Goal: Transaction & Acquisition: Purchase product/service

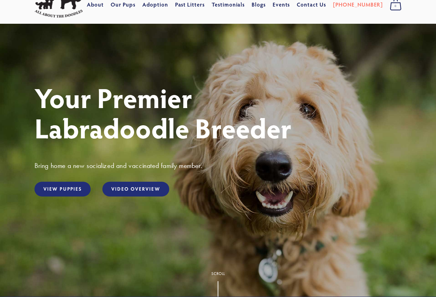
scroll to position [69, 0]
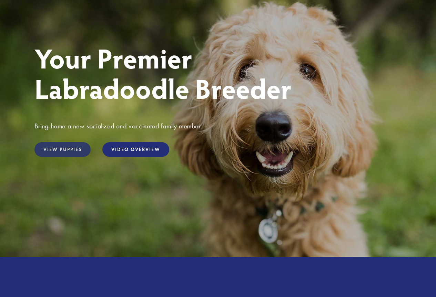
click at [65, 145] on link "View Puppies" at bounding box center [62, 149] width 56 height 15
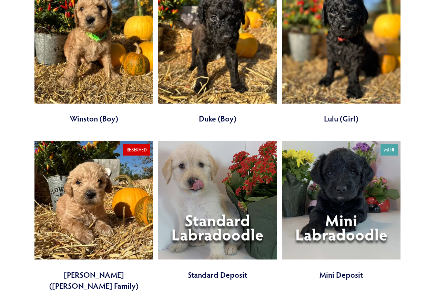
scroll to position [1722, 0]
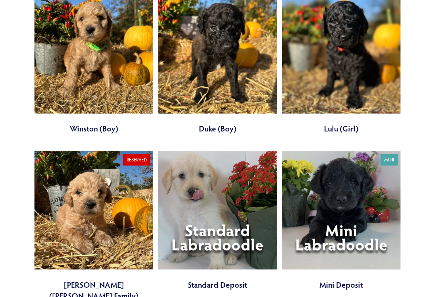
click at [350, 197] on link at bounding box center [341, 220] width 118 height 139
click at [225, 186] on link at bounding box center [217, 220] width 118 height 139
